Goal: Task Accomplishment & Management: Complete application form

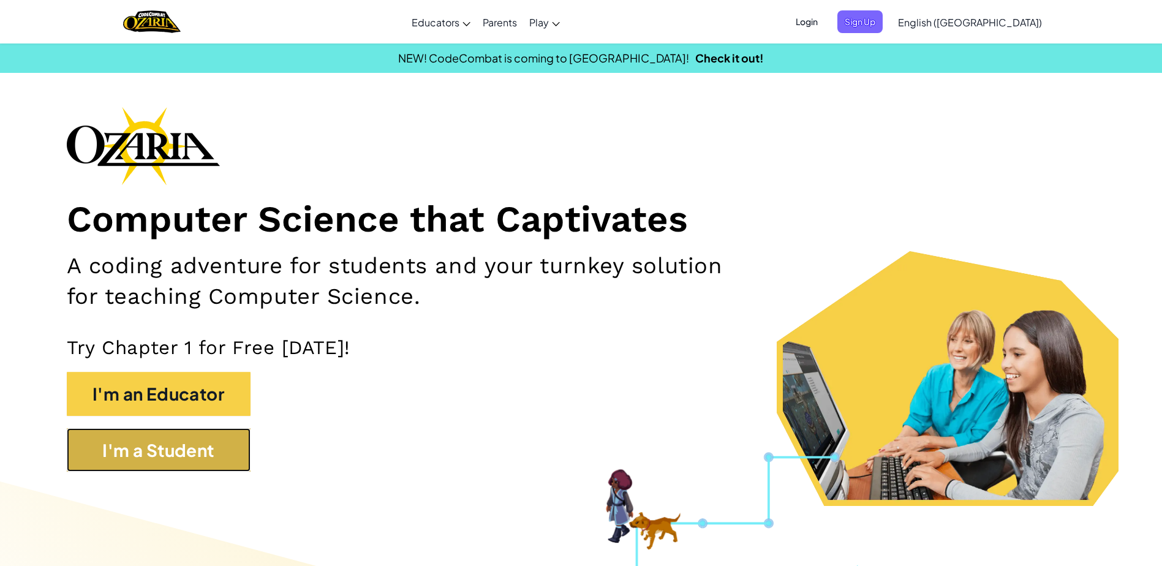
click at [222, 464] on button "I'm a Student" at bounding box center [159, 450] width 184 height 44
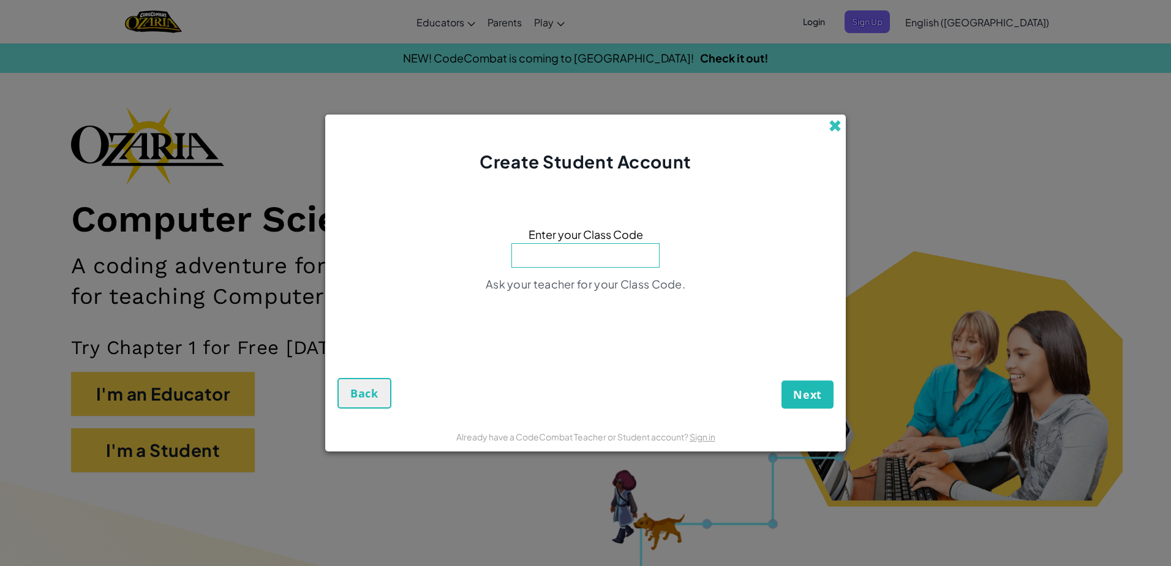
drag, startPoint x: 845, startPoint y: 127, endPoint x: 829, endPoint y: 132, distance: 16.7
click at [829, 132] on div "Create Student Account" at bounding box center [585, 144] width 521 height 59
click at [831, 129] on span at bounding box center [835, 125] width 13 height 13
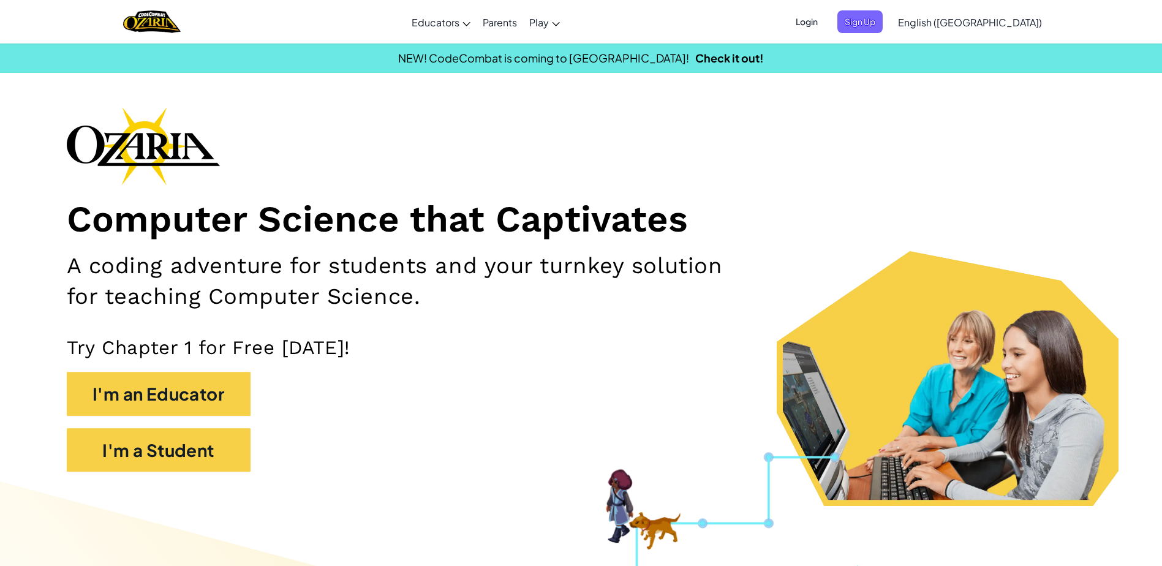
click at [825, 23] on span "Login" at bounding box center [807, 21] width 37 height 23
